Goal: Obtain resource: Obtain resource

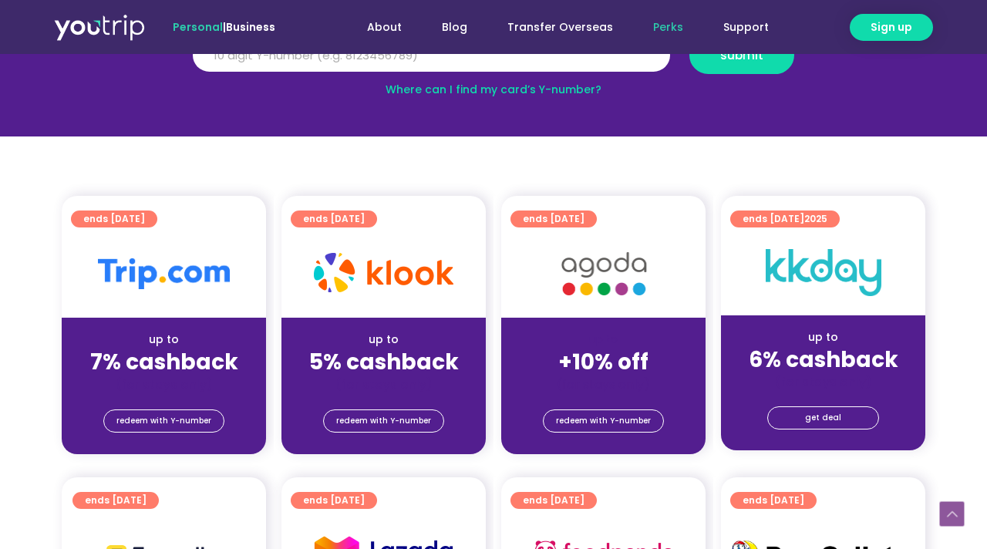
scroll to position [250, 0]
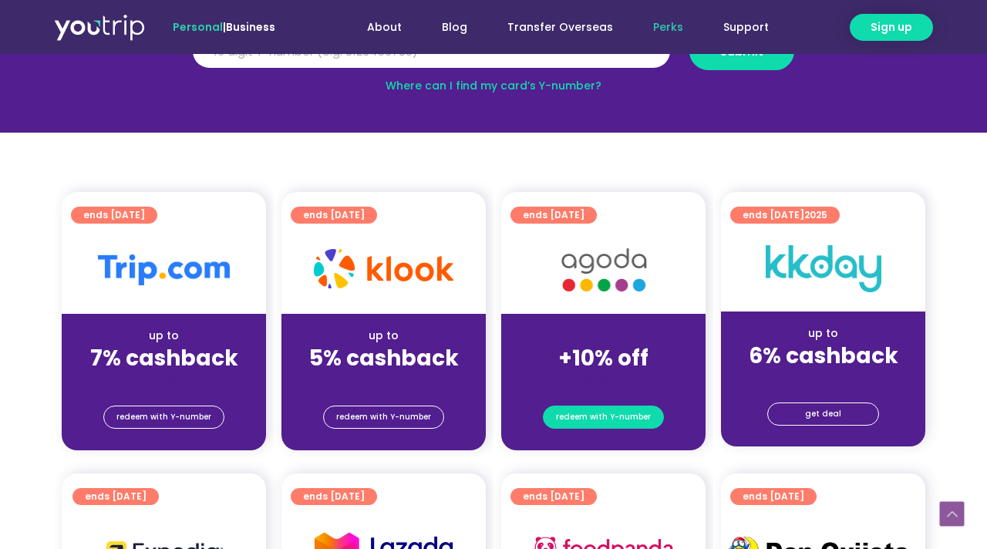
click at [610, 416] on span "redeem with Y-number" at bounding box center [603, 417] width 95 height 22
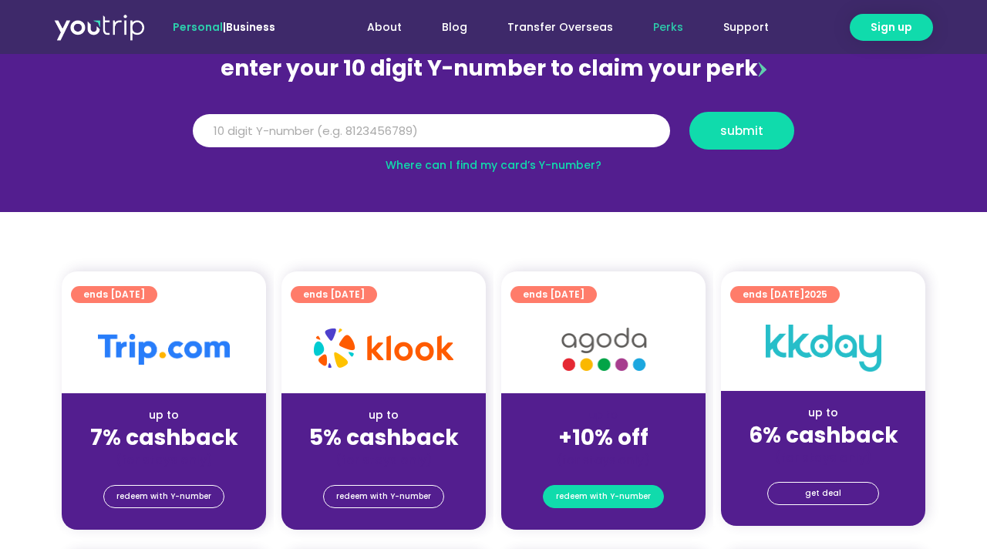
scroll to position [170, 0]
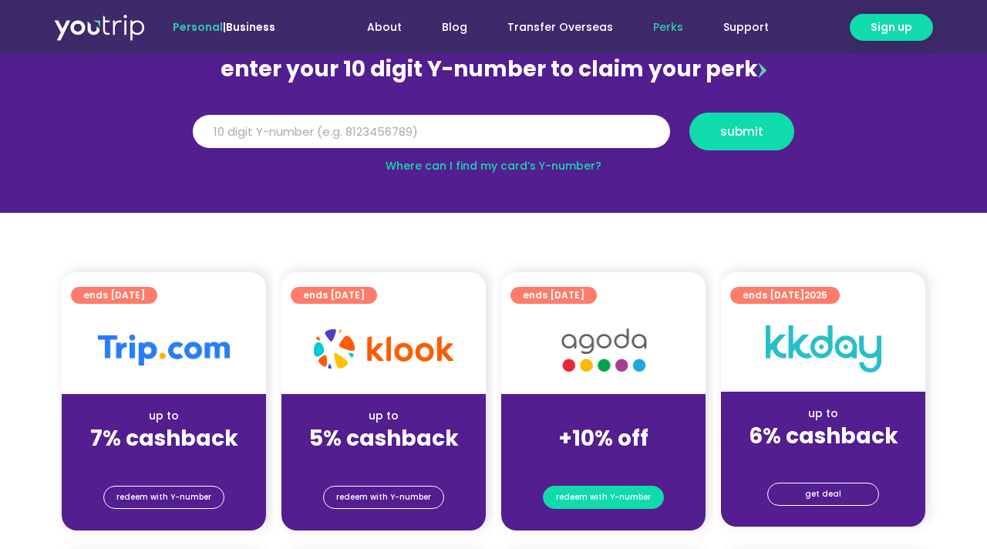
click at [597, 503] on span "redeem with Y-number" at bounding box center [603, 498] width 95 height 22
click at [430, 133] on input "Y Number" at bounding box center [431, 132] width 477 height 34
click at [428, 127] on input "Y Number" at bounding box center [431, 132] width 477 height 34
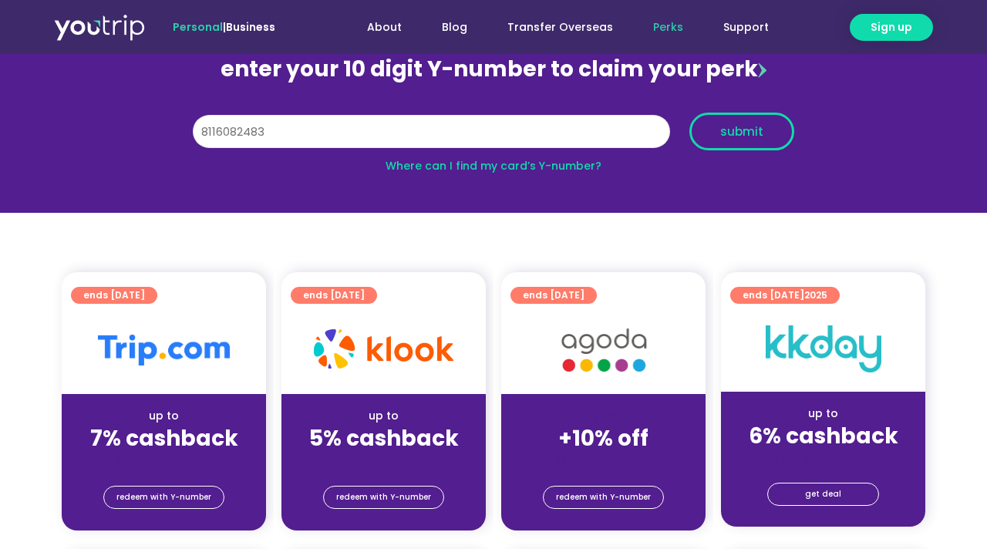
type input "8116082483"
click at [755, 135] on span "submit" at bounding box center [741, 132] width 43 height 12
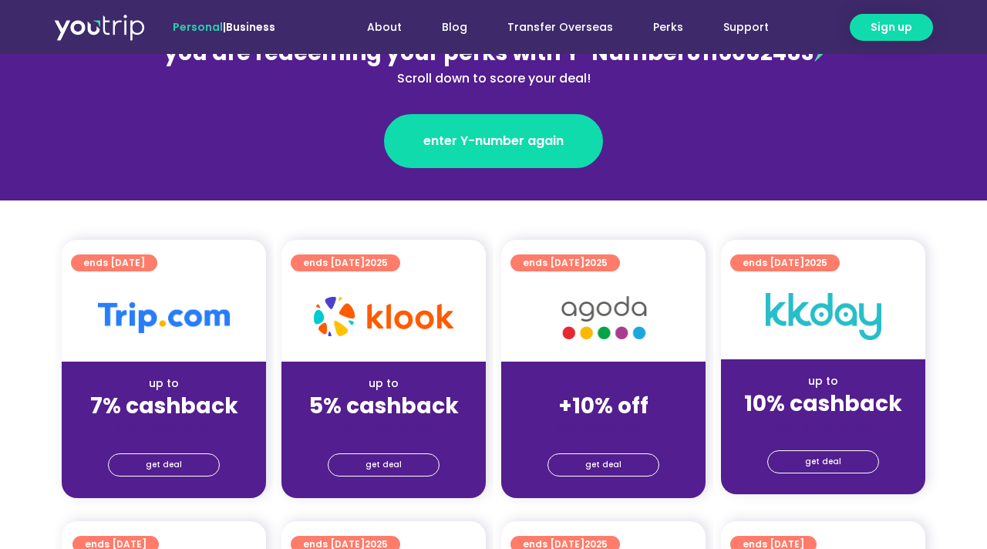
scroll to position [227, 0]
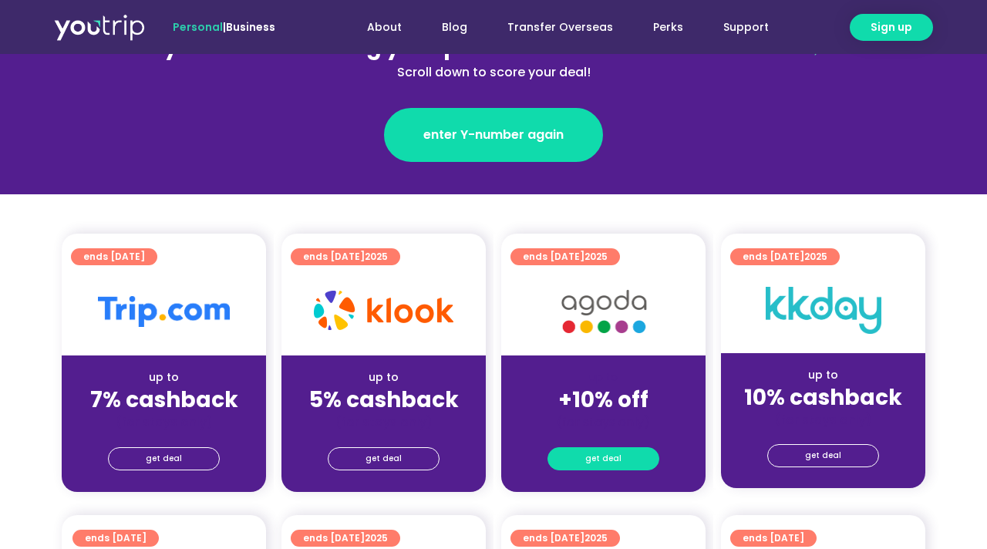
click at [612, 466] on span "get deal" at bounding box center [603, 459] width 36 height 22
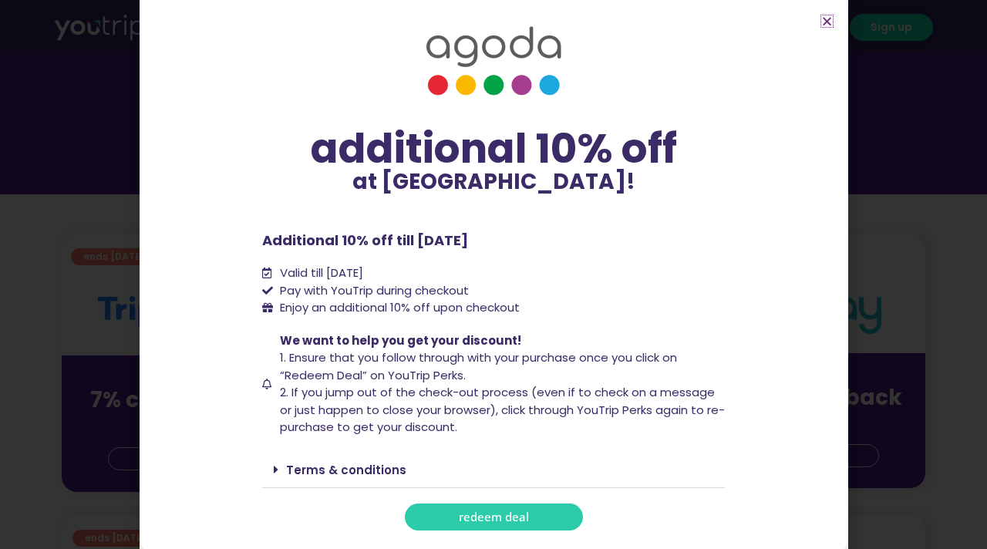
scroll to position [18, 0]
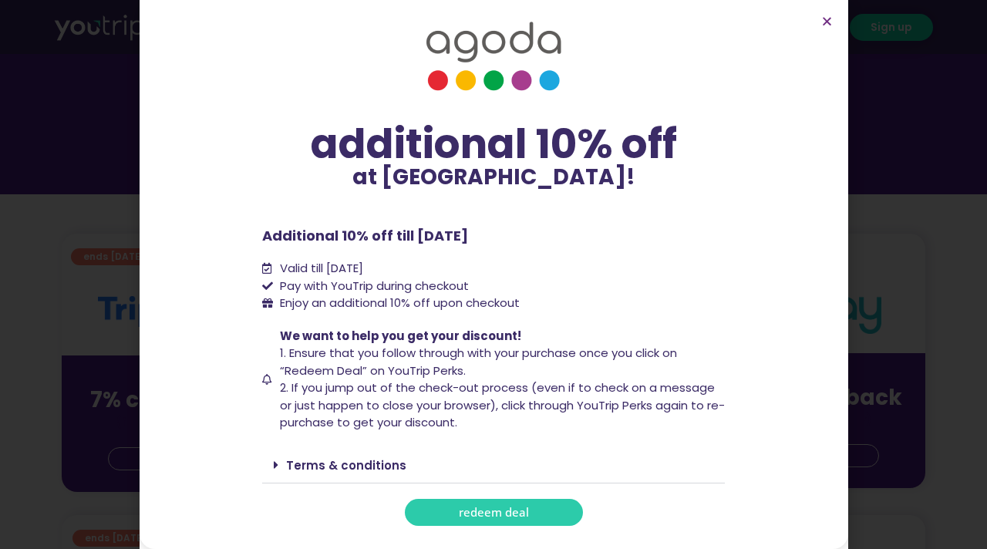
click at [497, 507] on span "redeem deal" at bounding box center [494, 513] width 70 height 12
